Goal: Task Accomplishment & Management: Manage account settings

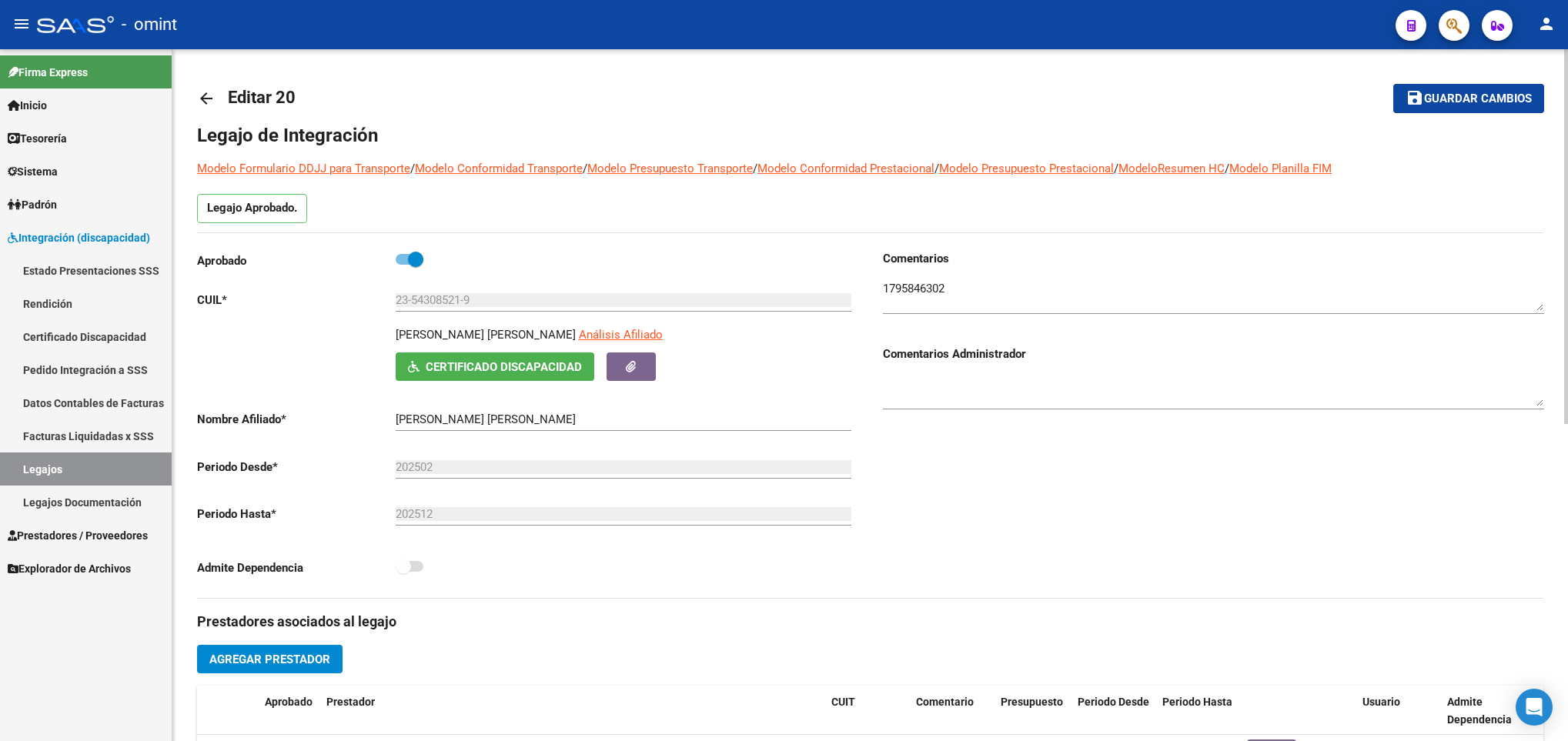
click at [207, 99] on mat-icon "arrow_back" at bounding box center [205, 98] width 18 height 18
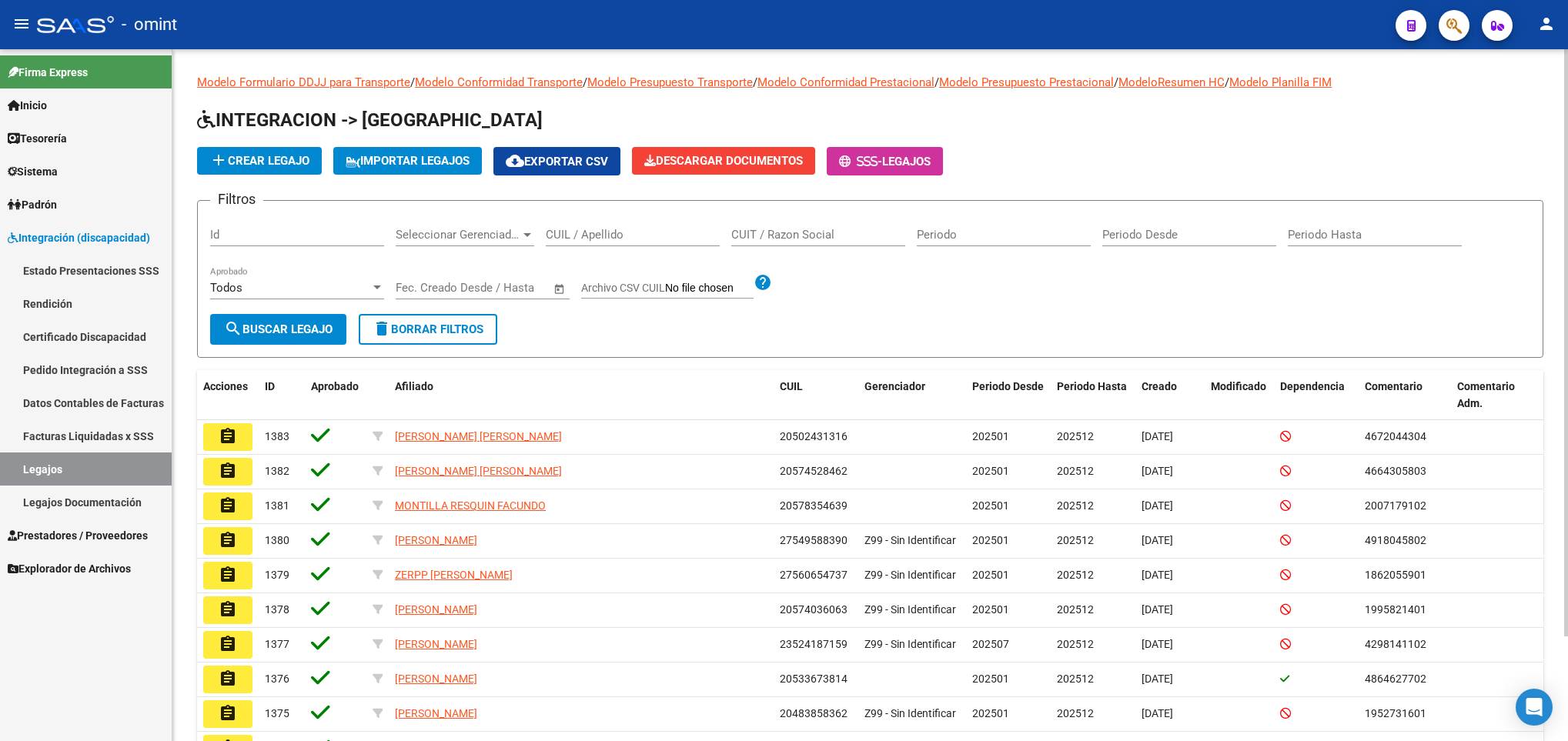
click at [598, 238] on input "CUIL / Apellido" at bounding box center [632, 234] width 174 height 13
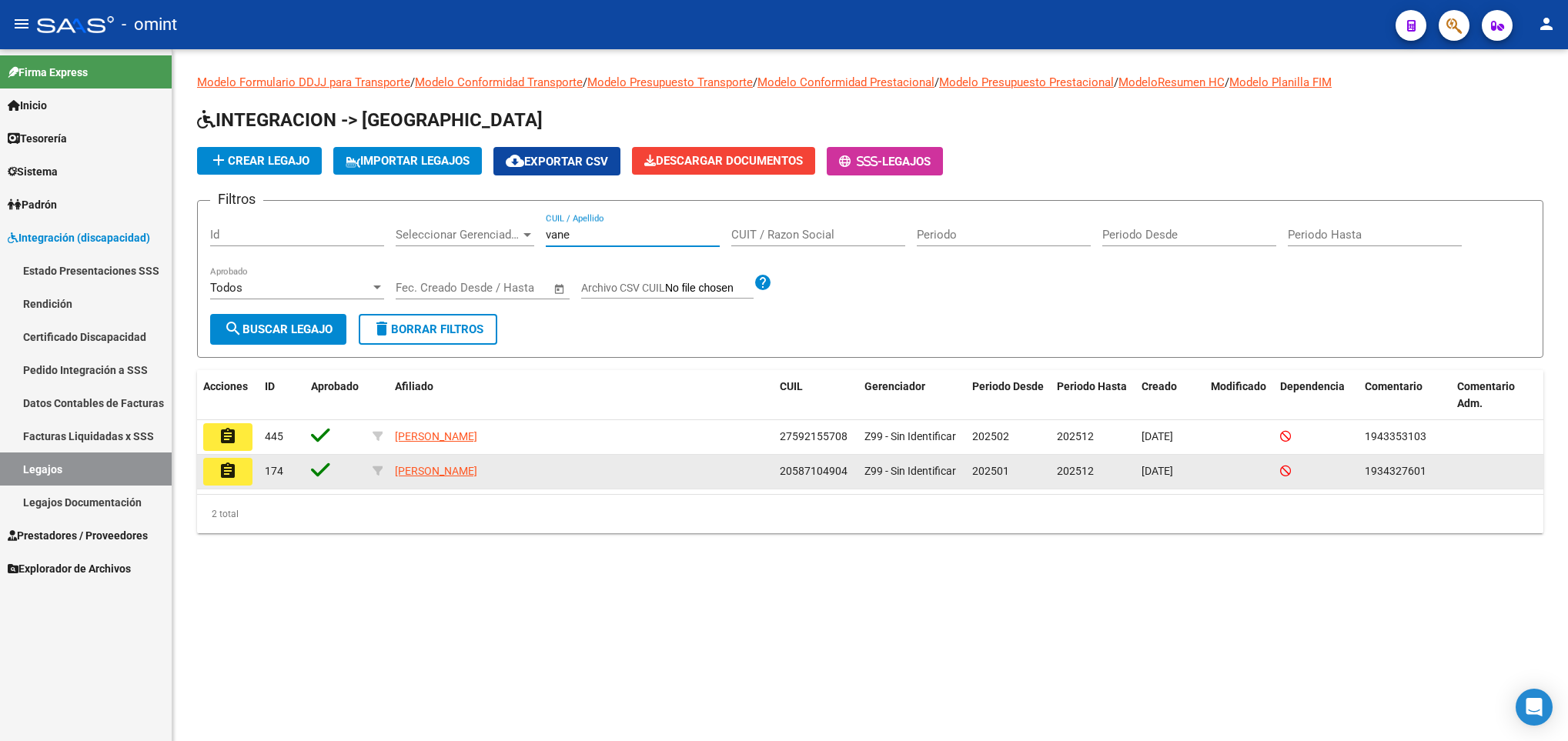
type input "vane"
click at [230, 479] on mat-icon "assignment" at bounding box center [228, 470] width 18 height 18
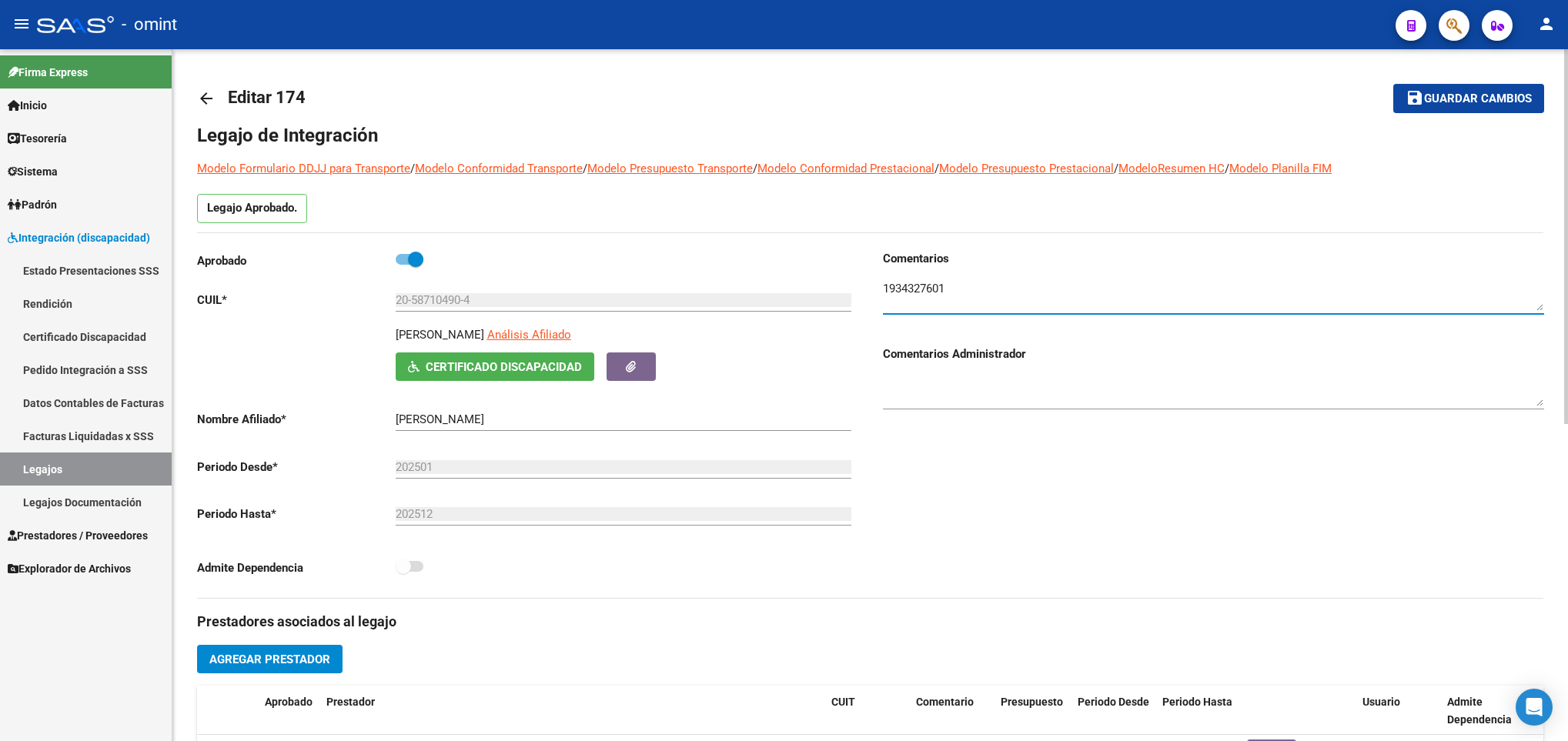
click at [891, 292] on textarea at bounding box center [1213, 296] width 662 height 31
click at [1392, 573] on div "Comentarios Comentarios Administrador" at bounding box center [1207, 424] width 673 height 347
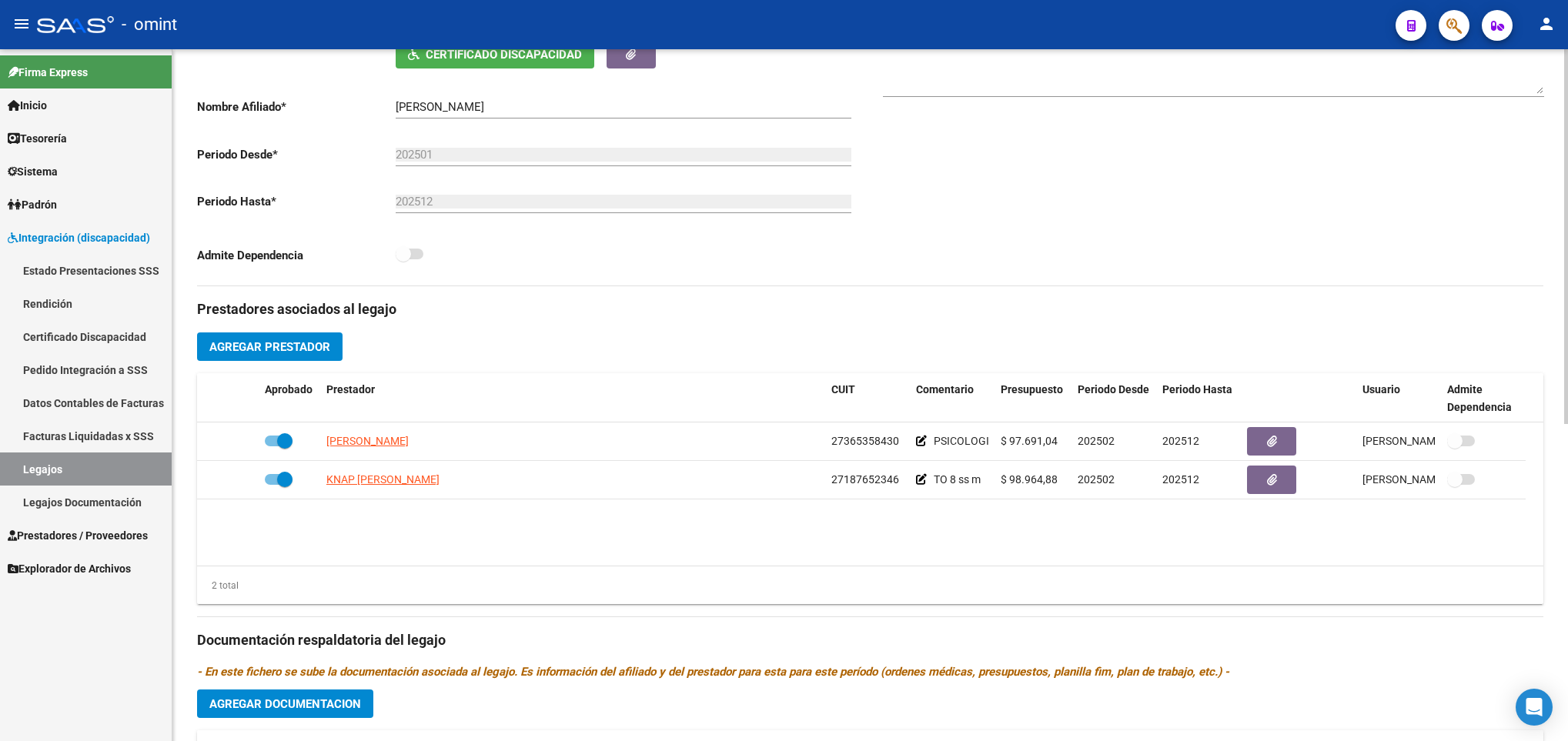
scroll to position [370, 0]
